Goal: Contribute content: Contribute content

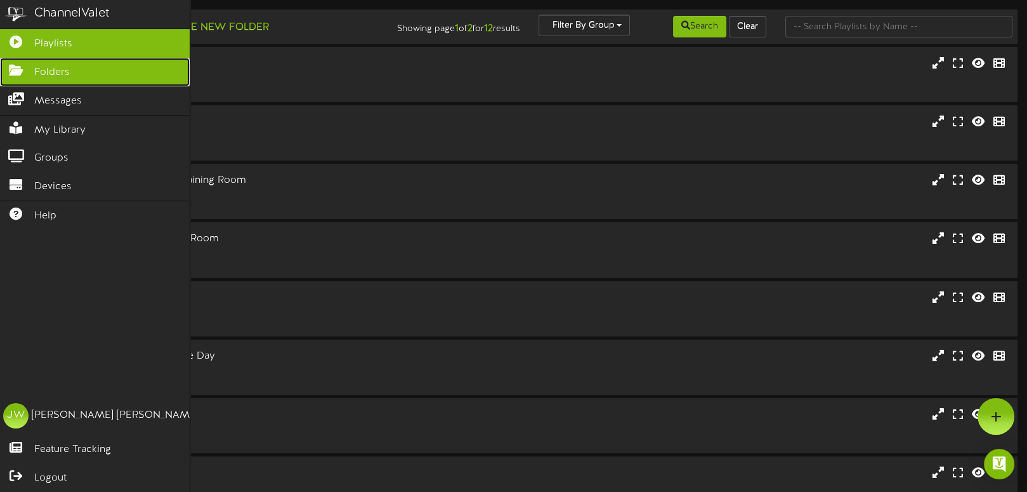
click at [91, 72] on link "Folders" at bounding box center [95, 72] width 190 height 29
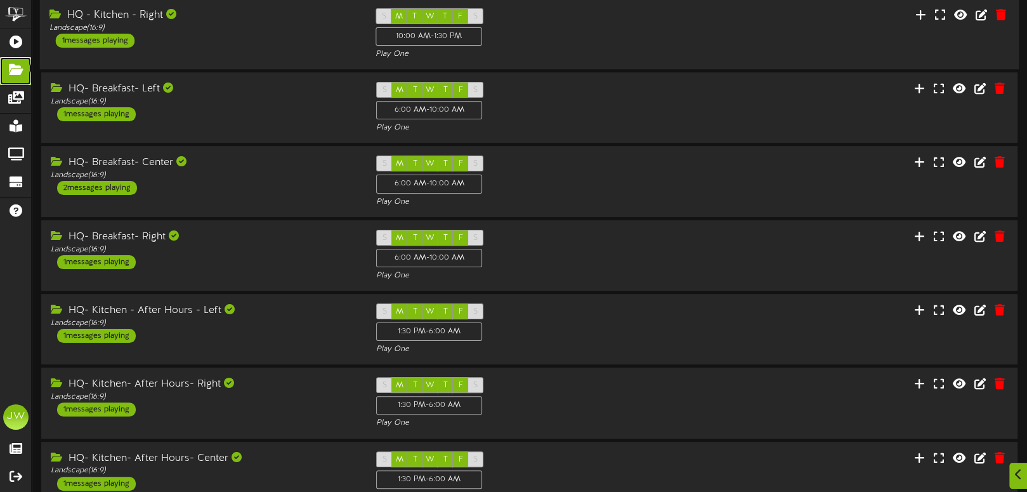
scroll to position [349, 0]
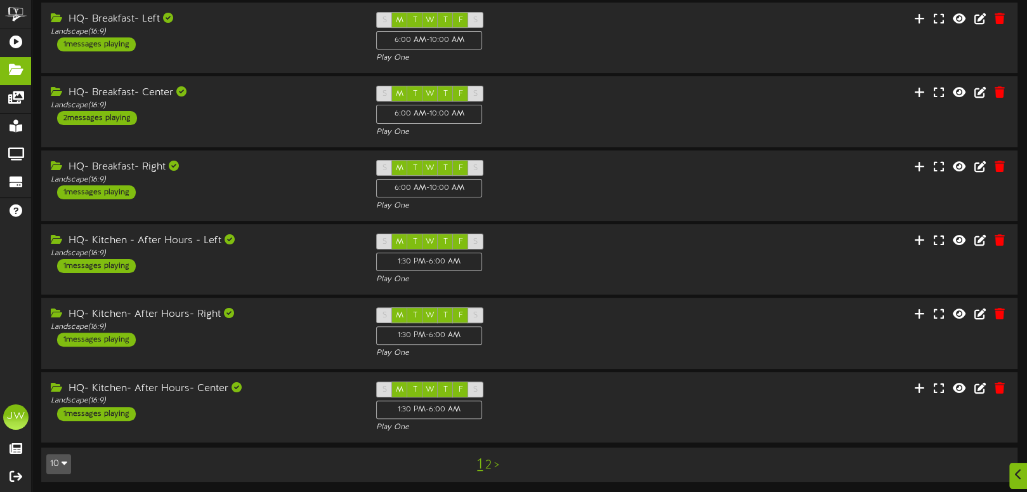
click at [486, 466] on link "2" at bounding box center [488, 465] width 6 height 14
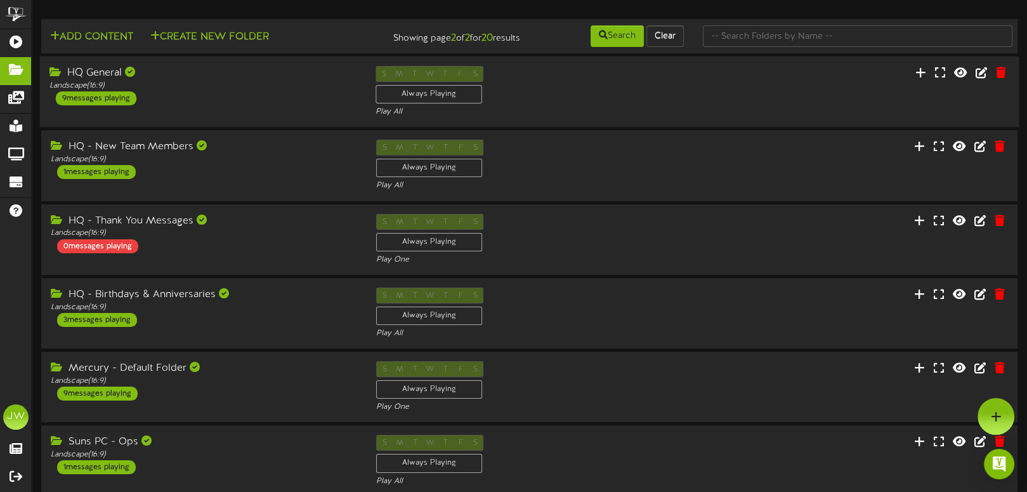
click at [101, 74] on div "HQ General" at bounding box center [202, 73] width 307 height 15
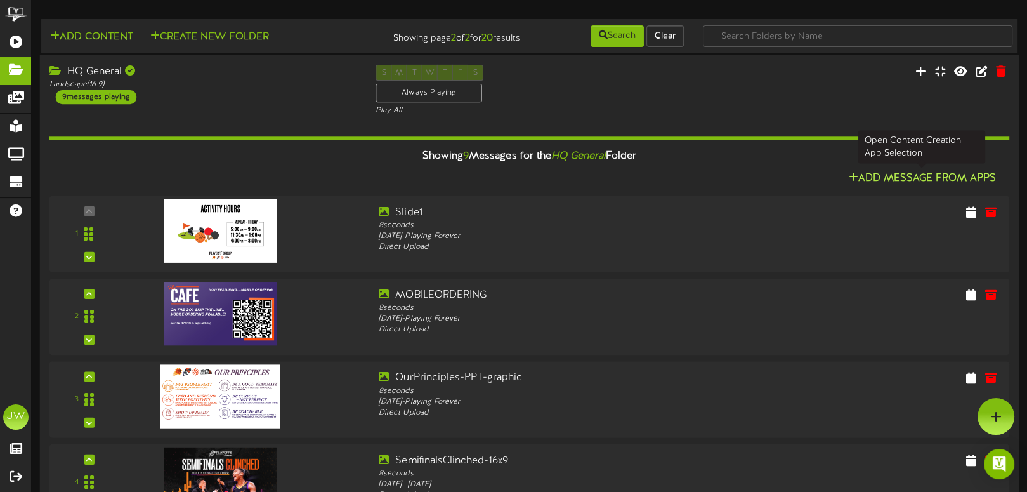
click at [874, 176] on button "Add Message From Apps" at bounding box center [921, 179] width 155 height 16
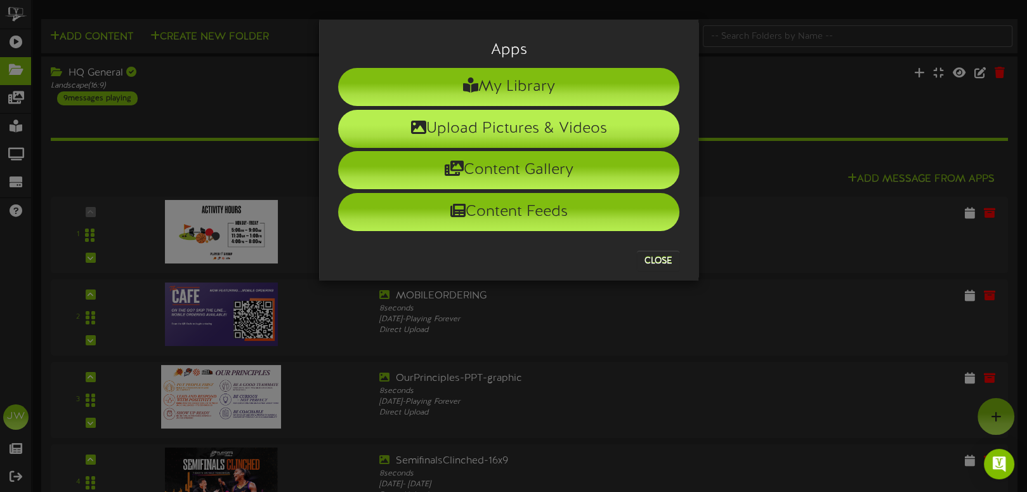
click at [579, 131] on li "Upload Pictures & Videos" at bounding box center [508, 129] width 341 height 38
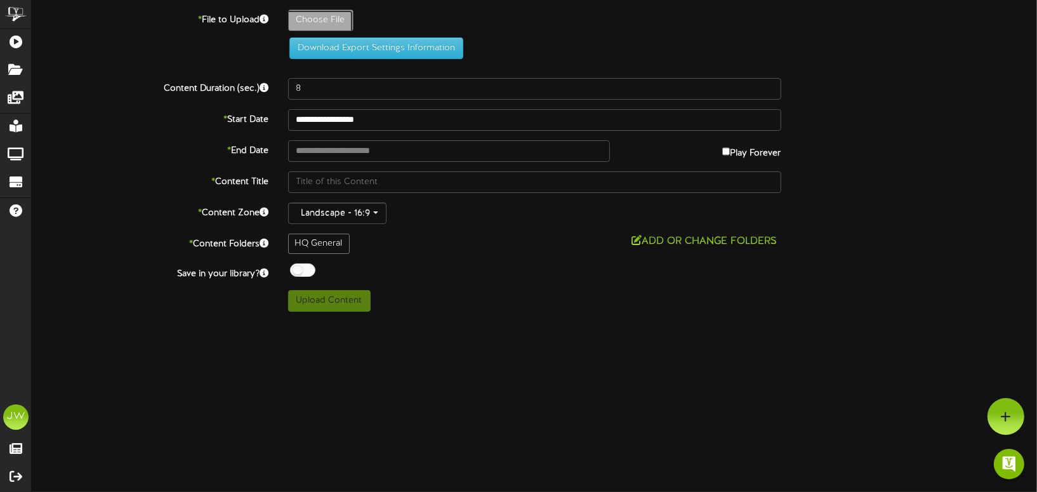
type input "**********"
type input "MercuryGame2-AZSmoothieShack"
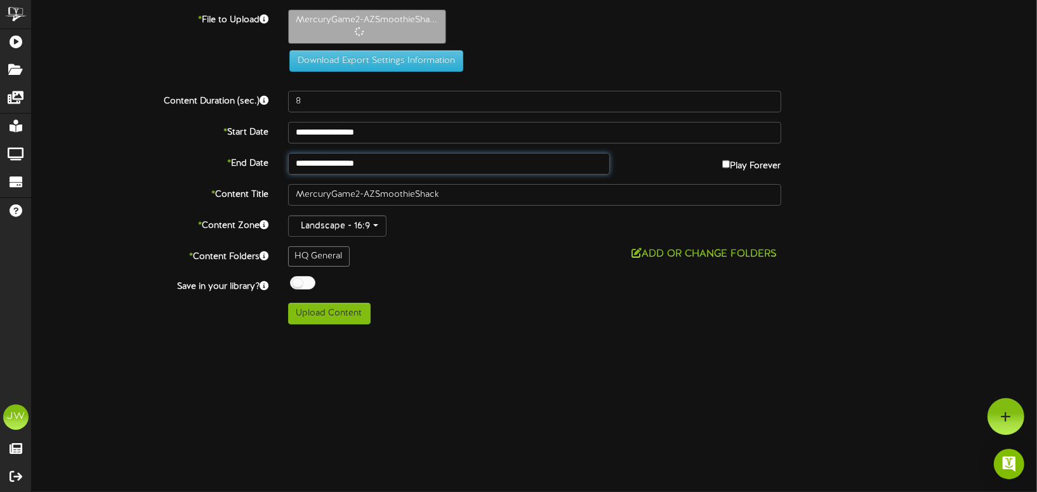
click at [418, 166] on input "**********" at bounding box center [449, 164] width 322 height 22
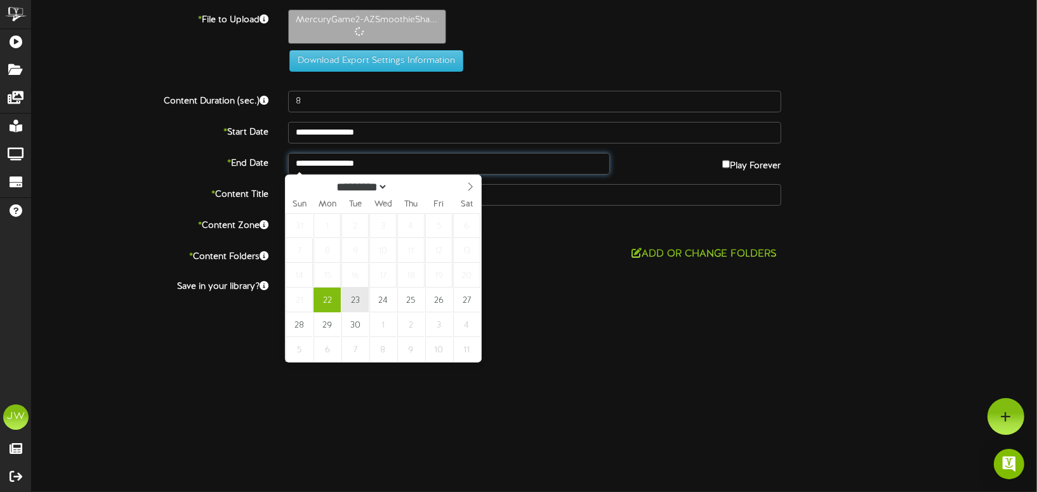
type input "**********"
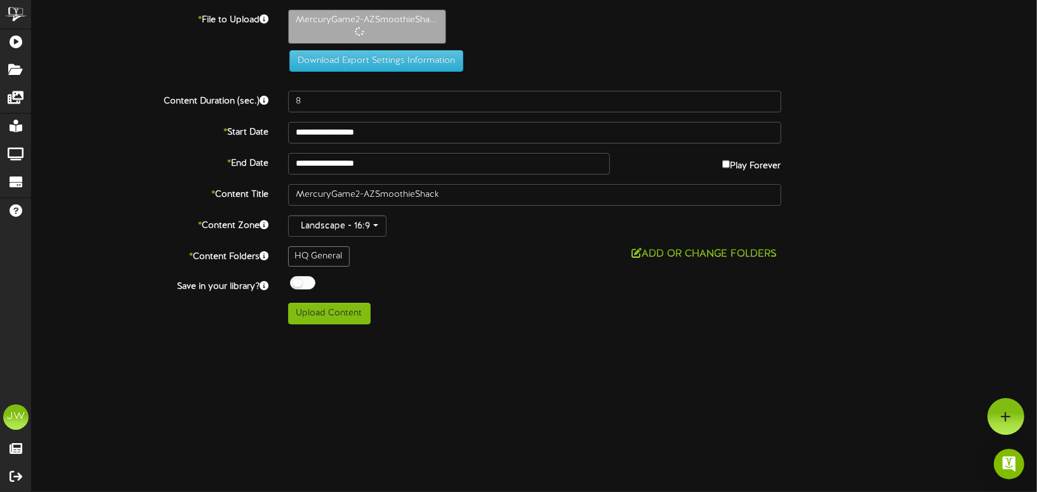
click at [296, 282] on div at bounding box center [302, 282] width 25 height 13
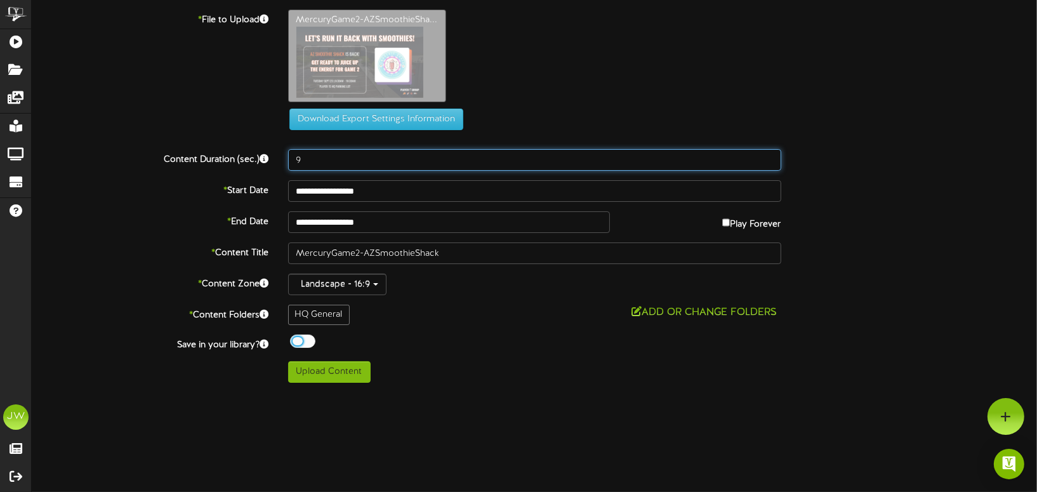
click at [770, 154] on input "9" at bounding box center [534, 160] width 493 height 22
click at [770, 154] on input "10" at bounding box center [534, 160] width 493 height 22
click at [770, 154] on input "11" at bounding box center [534, 160] width 493 height 22
type input "12"
click at [770, 154] on input "12" at bounding box center [534, 160] width 493 height 22
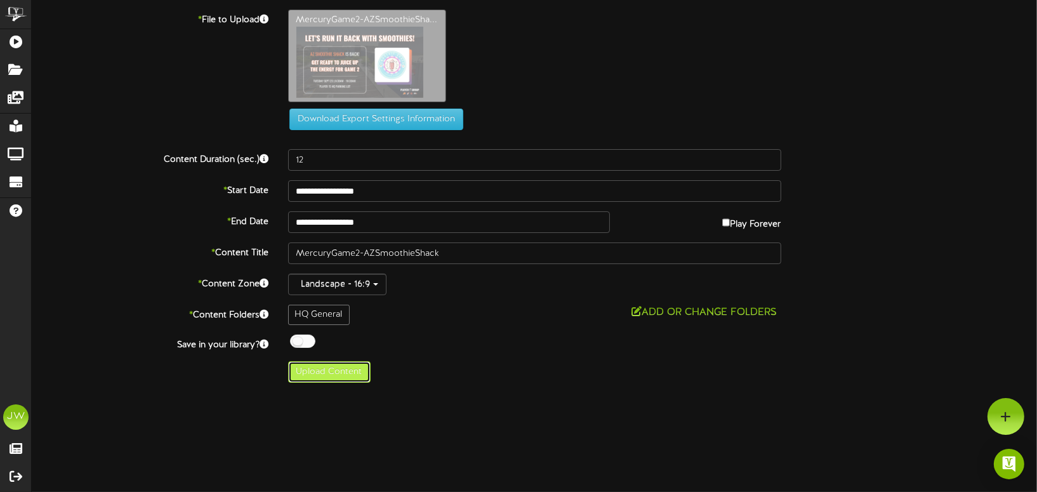
click at [348, 370] on button "Upload Content" at bounding box center [329, 372] width 82 height 22
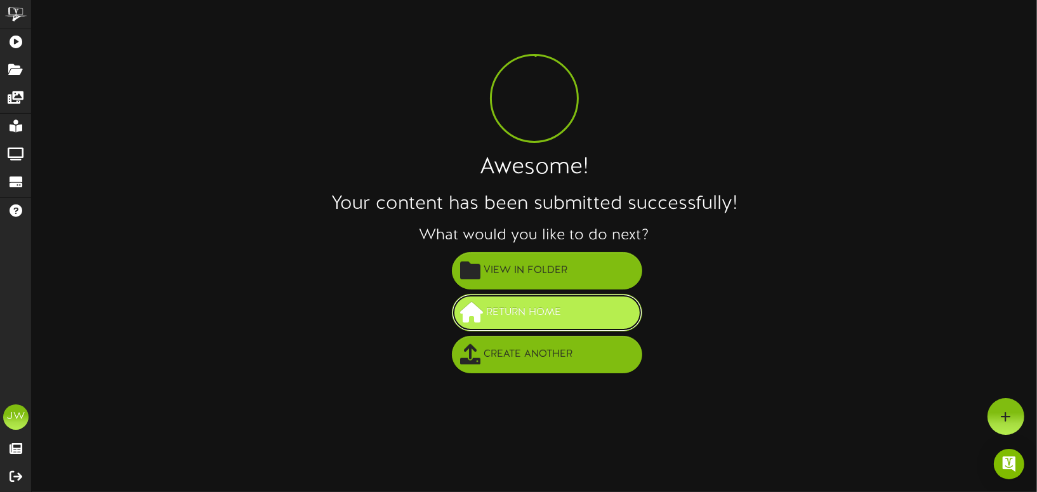
click at [527, 300] on button "Return Home" at bounding box center [547, 312] width 190 height 37
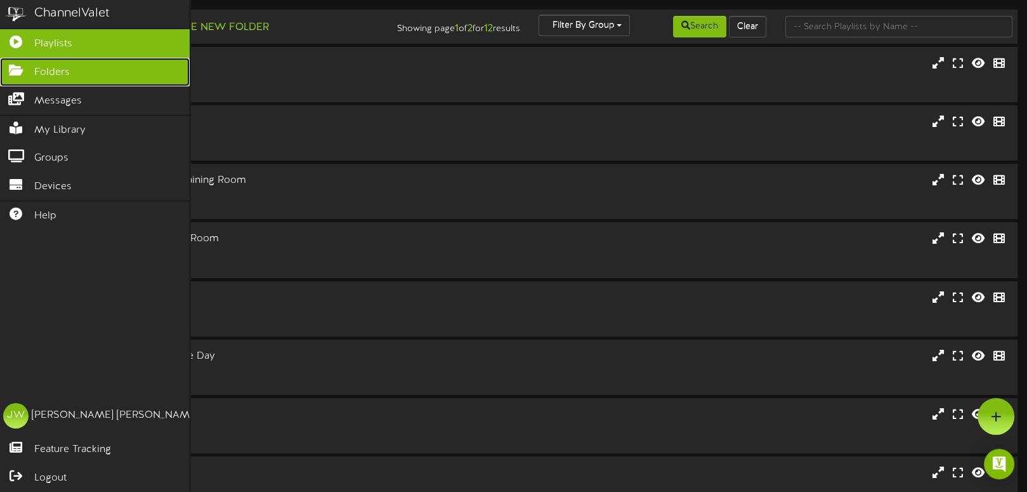
click at [30, 66] on icon at bounding box center [16, 69] width 32 height 10
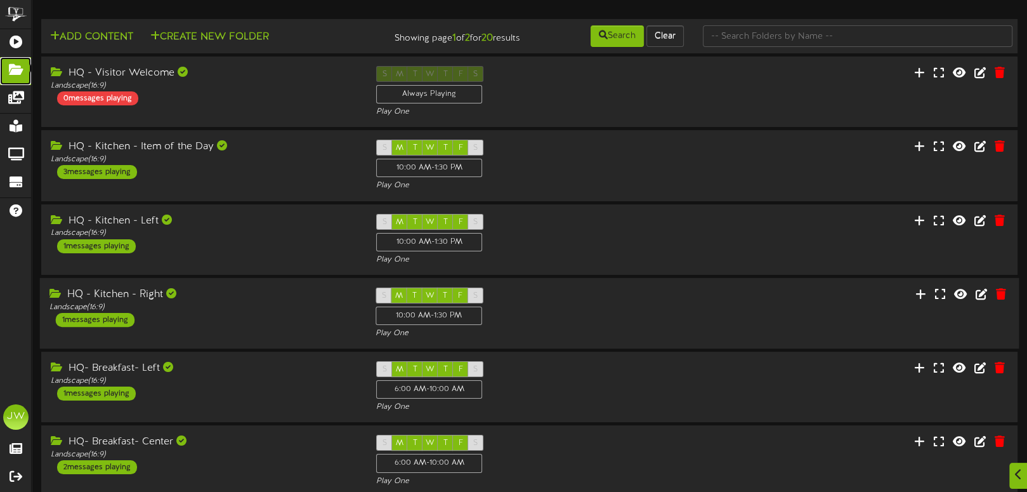
scroll to position [349, 0]
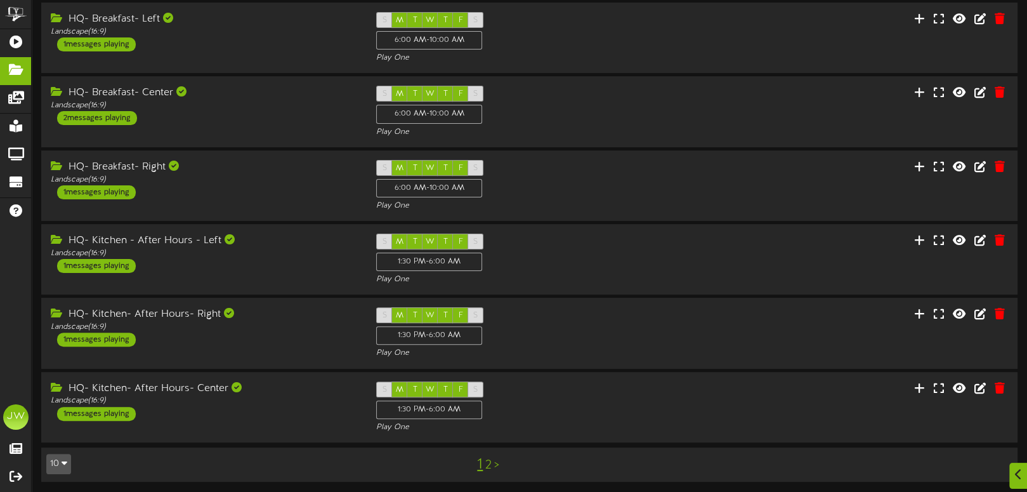
click at [486, 464] on link "2" at bounding box center [488, 465] width 6 height 14
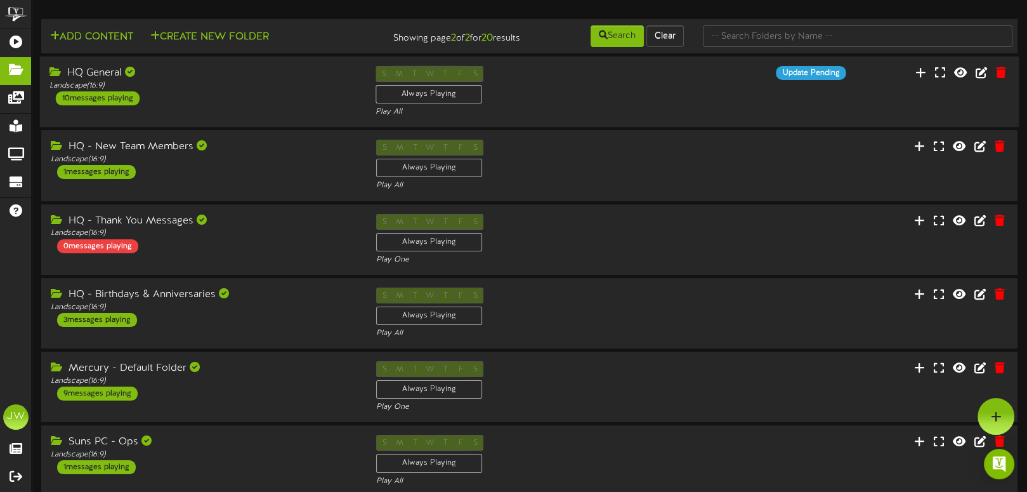
click at [107, 71] on div "HQ General" at bounding box center [202, 73] width 307 height 15
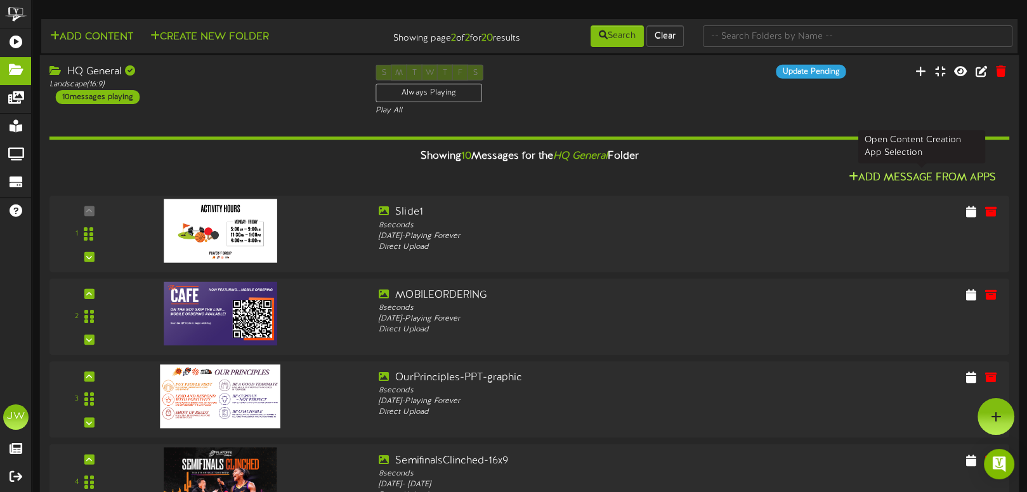
click at [895, 174] on button "Add Message From Apps" at bounding box center [921, 178] width 155 height 16
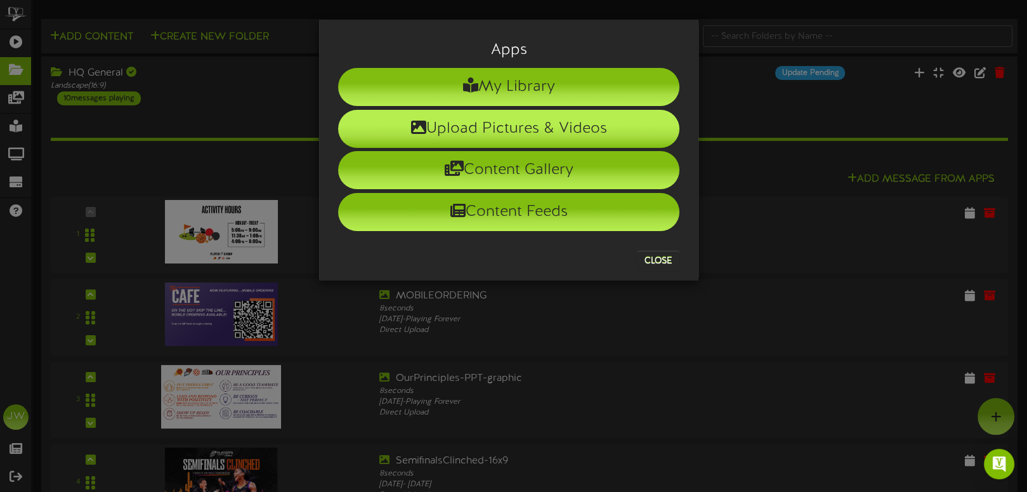
click at [446, 135] on li "Upload Pictures & Videos" at bounding box center [508, 129] width 341 height 38
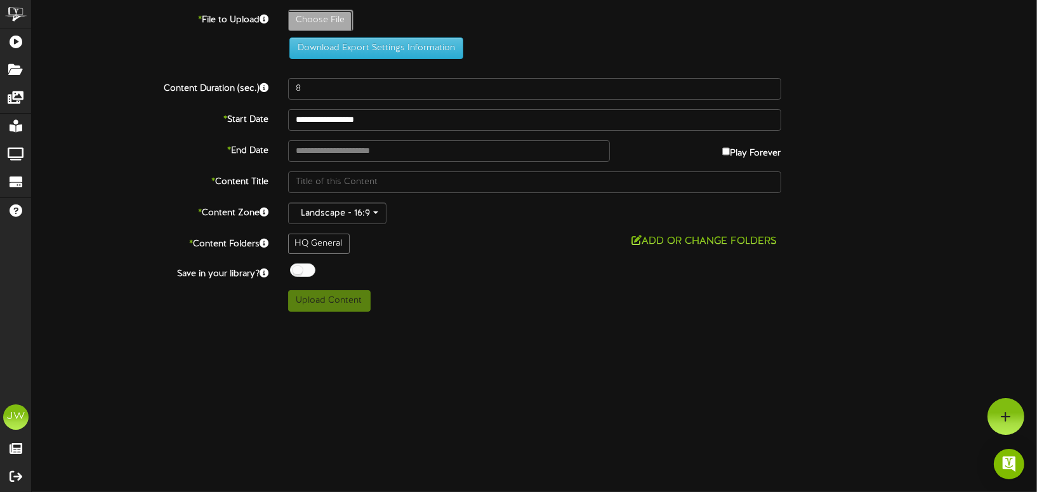
type input "**********"
type input "_SemisMercuryGame2-AZSmoothieShack"
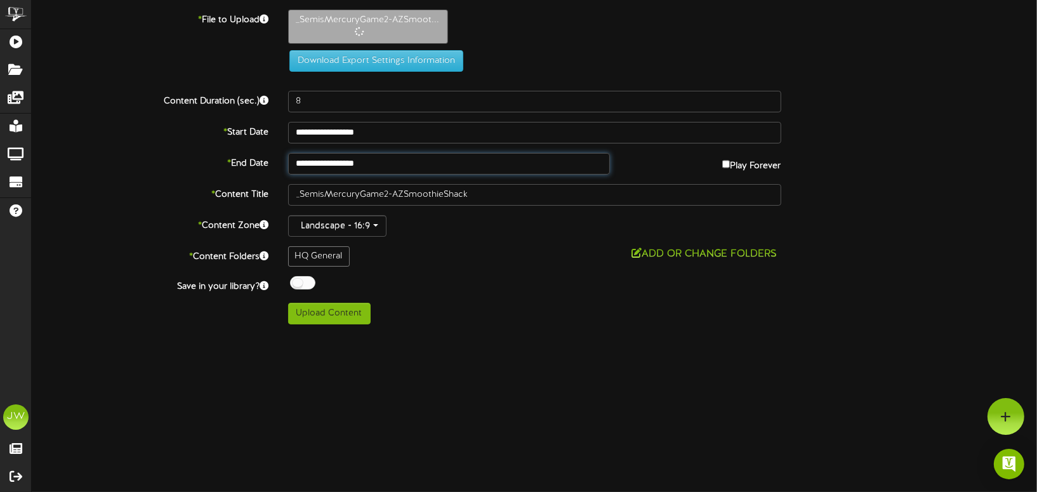
click at [432, 166] on div "**********" at bounding box center [534, 167] width 1005 height 315
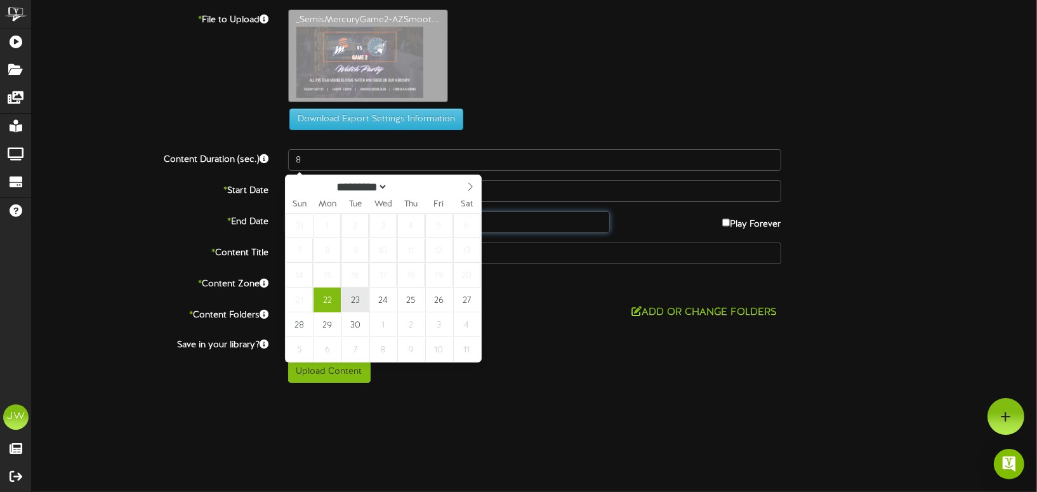
type input "**********"
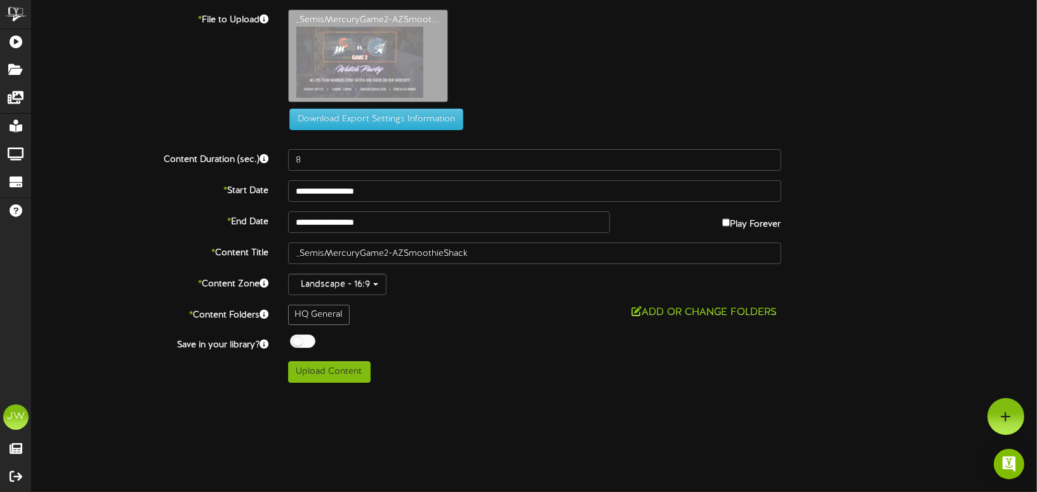
click at [294, 338] on div at bounding box center [302, 340] width 25 height 13
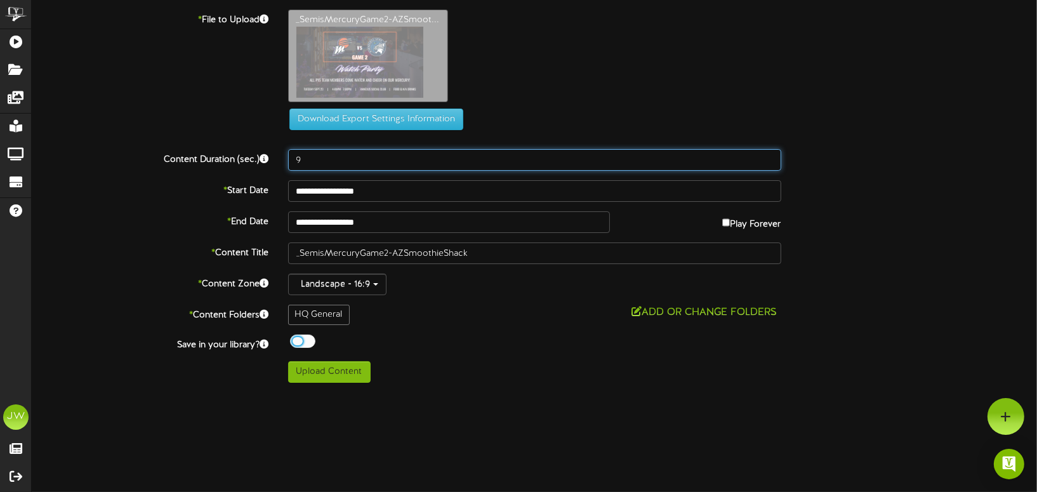
click at [767, 154] on input "9" at bounding box center [534, 160] width 493 height 22
click at [767, 154] on input "10" at bounding box center [534, 160] width 493 height 22
click at [767, 154] on input "11" at bounding box center [534, 160] width 493 height 22
click at [767, 154] on input "17" at bounding box center [534, 160] width 493 height 22
click at [767, 154] on input "18" at bounding box center [534, 160] width 493 height 22
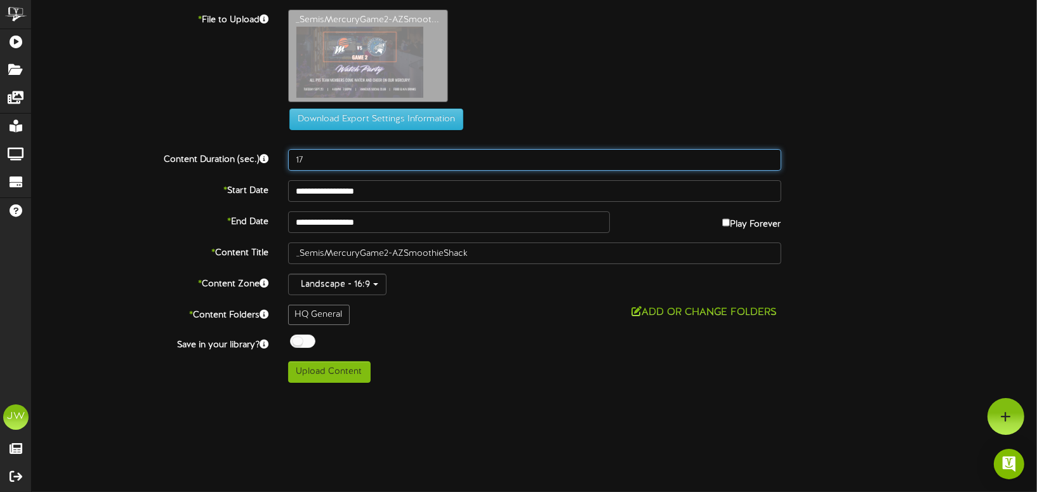
click at [766, 160] on input "17" at bounding box center [534, 160] width 493 height 22
click at [766, 160] on input "16" at bounding box center [534, 160] width 493 height 22
click at [766, 160] on input "15" at bounding box center [534, 160] width 493 height 22
click at [766, 160] on input "14" at bounding box center [534, 160] width 493 height 22
click at [766, 160] on input "13" at bounding box center [534, 160] width 493 height 22
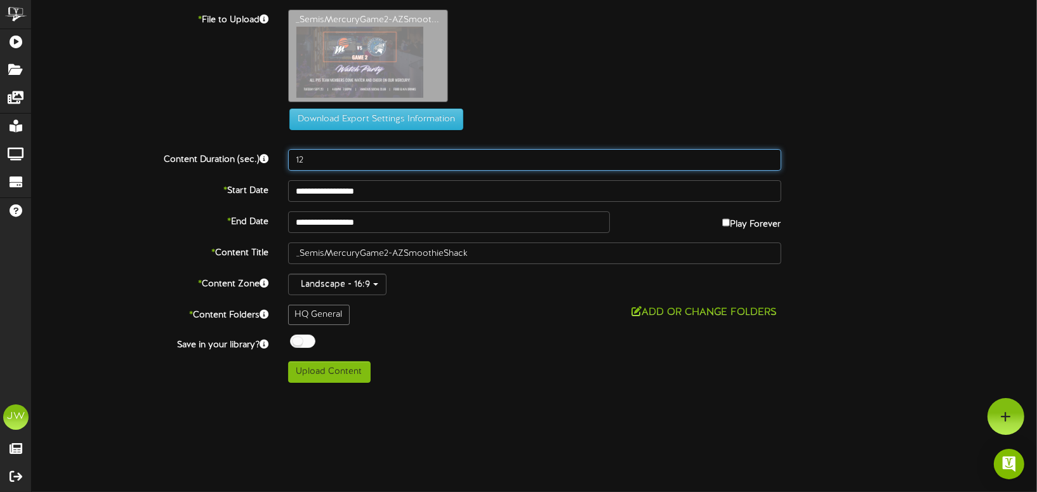
type input "12"
click at [766, 160] on input "12" at bounding box center [534, 160] width 493 height 22
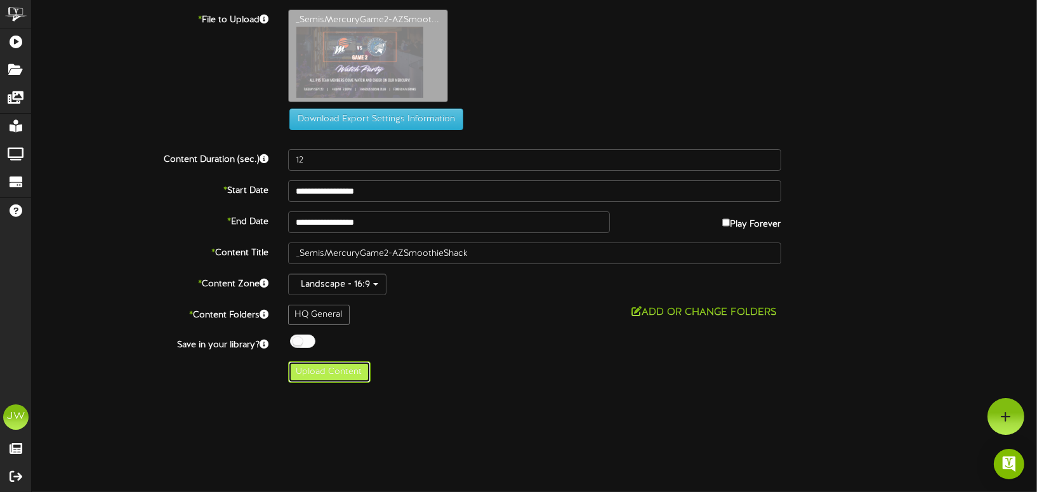
click at [326, 377] on button "Upload Content" at bounding box center [329, 372] width 82 height 22
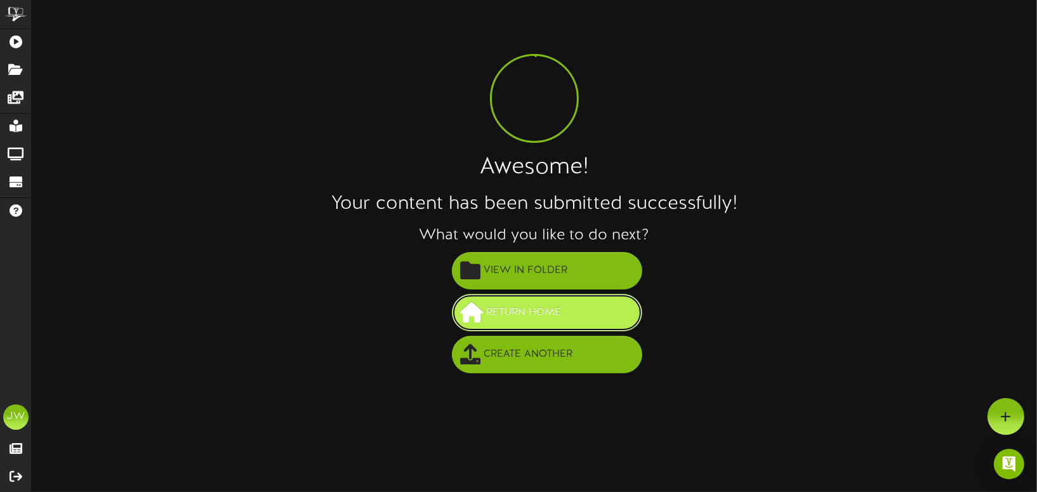
click at [504, 318] on span "Return Home" at bounding box center [523, 312] width 81 height 21
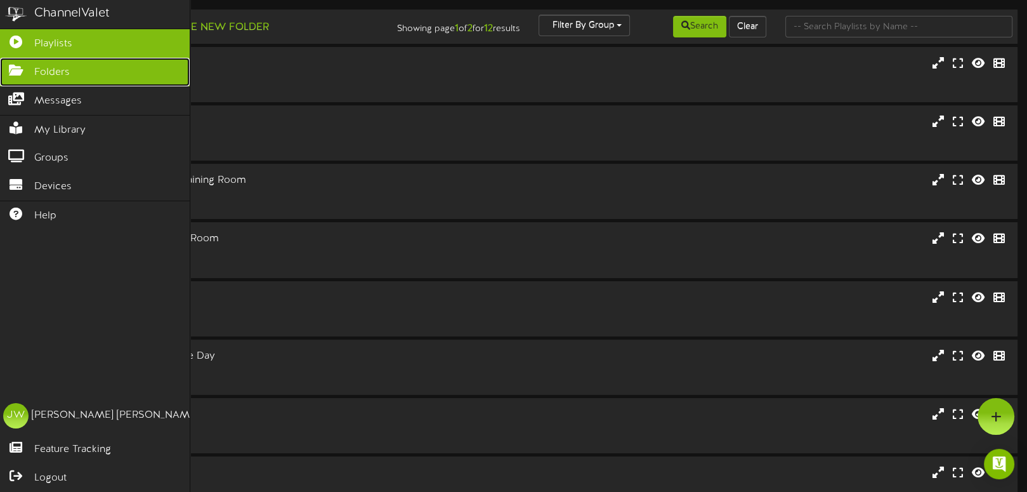
click at [46, 74] on span "Folders" at bounding box center [52, 72] width 36 height 15
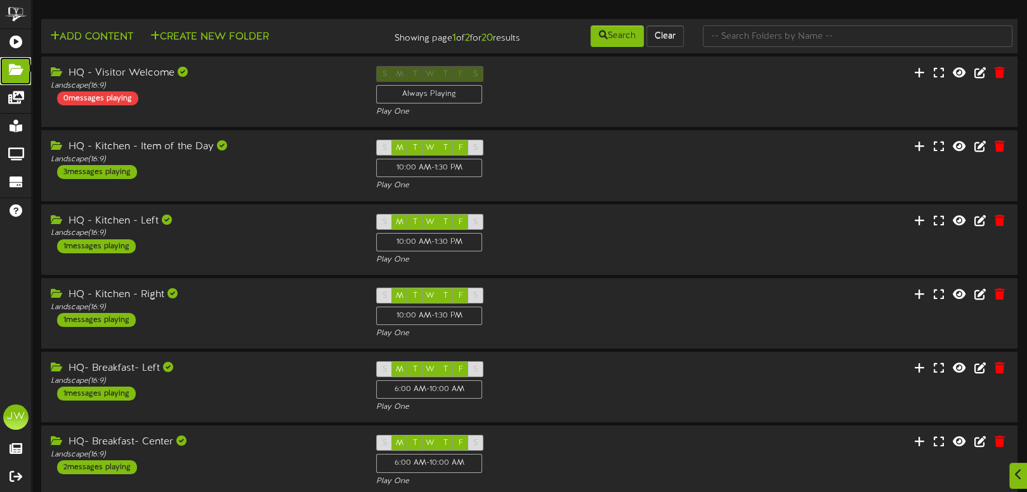
scroll to position [349, 0]
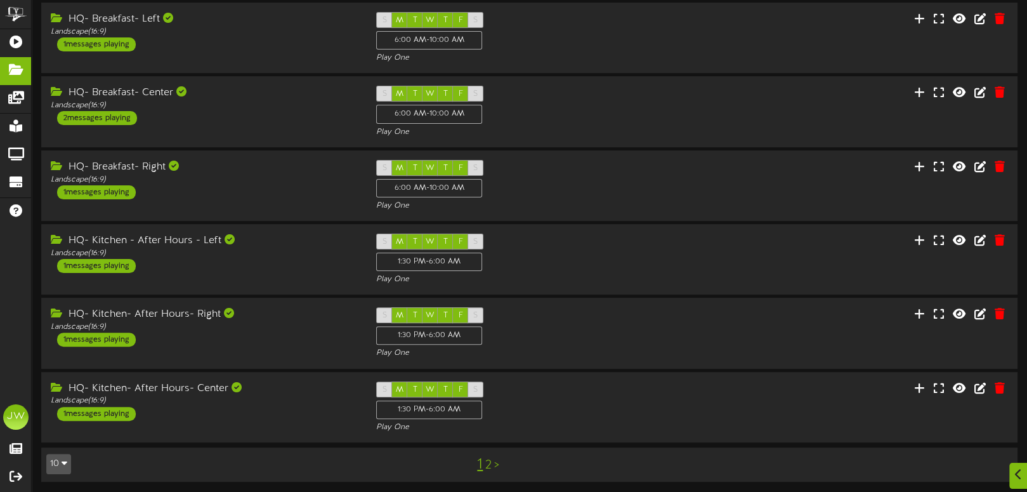
click at [490, 464] on link "2" at bounding box center [488, 465] width 6 height 14
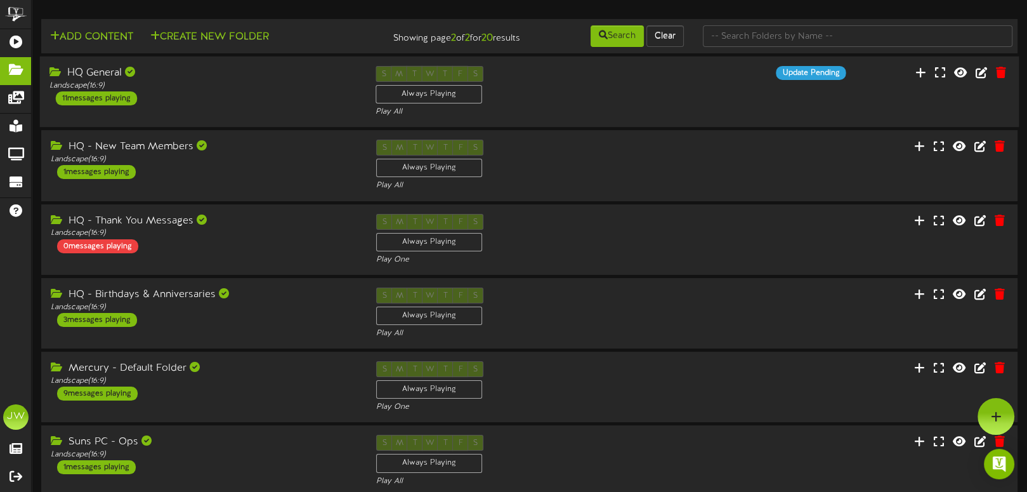
click at [112, 74] on div "HQ General" at bounding box center [202, 73] width 307 height 15
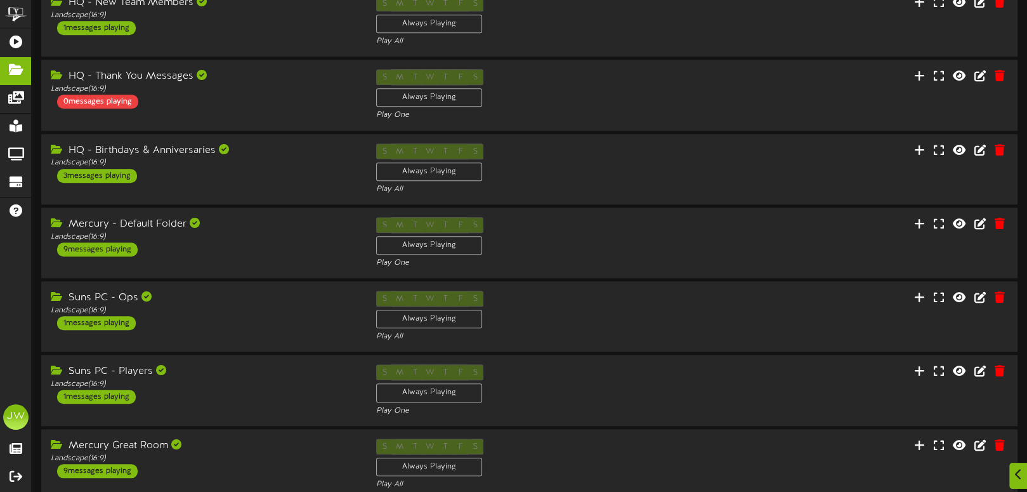
scroll to position [1138, 0]
